Goal: Navigation & Orientation: Find specific page/section

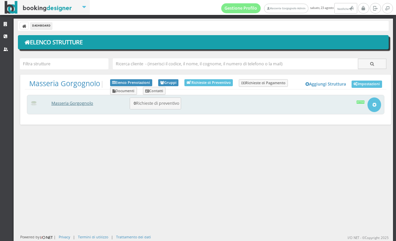
click at [76, 100] on link "Masseria Gorgognolo" at bounding box center [72, 103] width 42 height 6
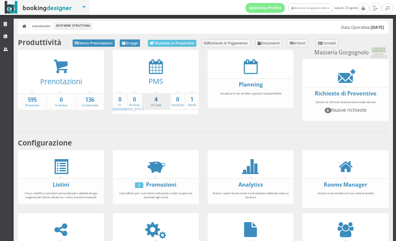
click at [154, 102] on strong "4" at bounding box center [156, 100] width 28 height 8
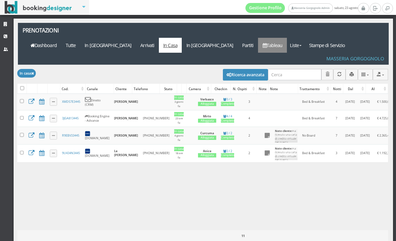
click at [287, 38] on link "Tableau" at bounding box center [272, 45] width 29 height 15
